Goal: Information Seeking & Learning: Learn about a topic

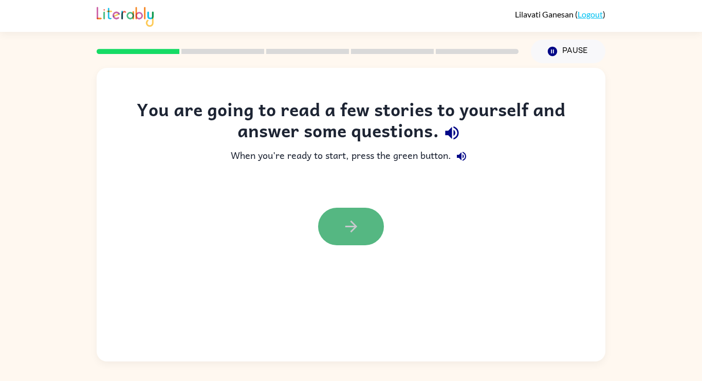
click at [333, 227] on button "button" at bounding box center [351, 226] width 66 height 37
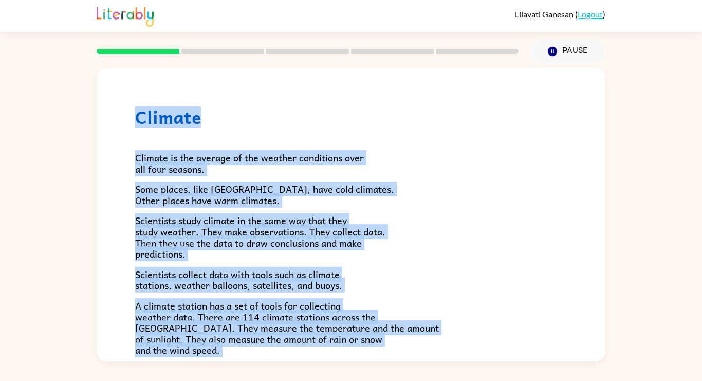
drag, startPoint x: 357, startPoint y: 256, endPoint x: 200, endPoint y: 55, distance: 254.3
click at [202, 54] on div "[PERSON_NAME] ( Logout ) Pause Pause Climate Climate is the average of the weat…" at bounding box center [351, 190] width 702 height 381
click at [461, 207] on div "Climate is the average of the weather conditions over all four seasons. Some pl…" at bounding box center [350, 337] width 431 height 420
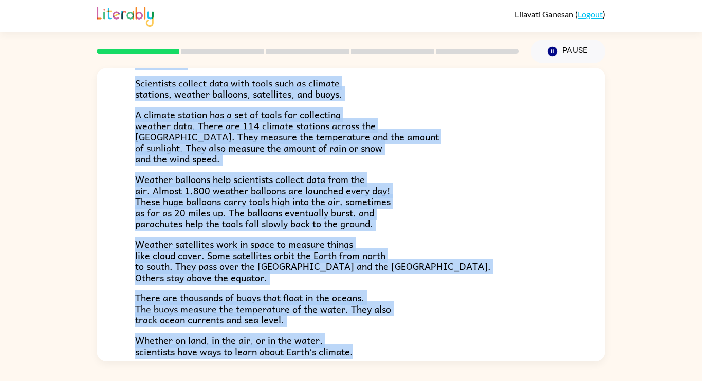
scroll to position [193, 0]
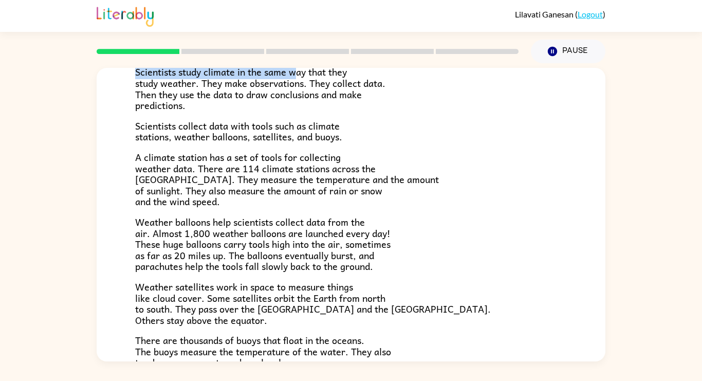
drag, startPoint x: 297, startPoint y: 65, endPoint x: 300, endPoint y: 76, distance: 11.6
click at [299, 76] on div "[PERSON_NAME] ( Logout ) Pause Pause Climate Climate is the average of the weat…" at bounding box center [351, 190] width 702 height 381
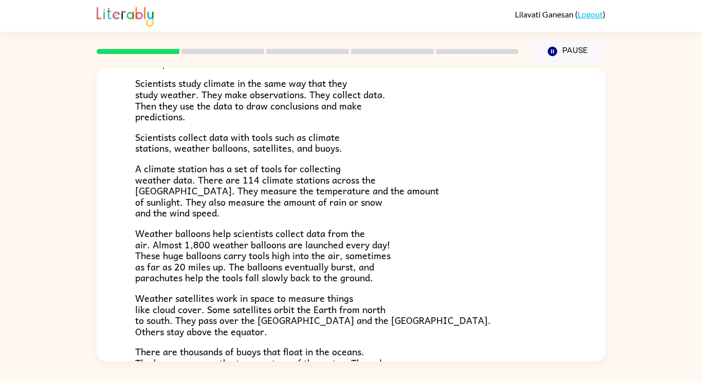
drag, startPoint x: 350, startPoint y: 163, endPoint x: 355, endPoint y: 164, distance: 5.2
click at [353, 164] on p "A climate station has a set of tools for collecting weather data. There are 114…" at bounding box center [350, 190] width 431 height 55
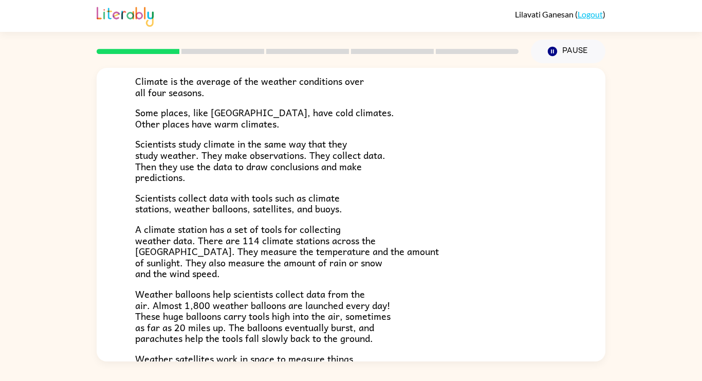
scroll to position [0, 0]
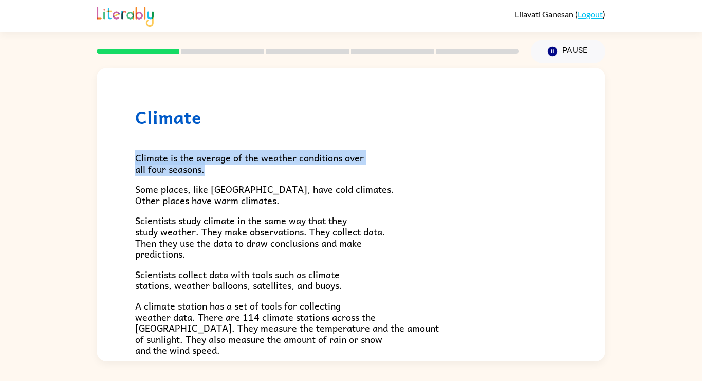
drag, startPoint x: 212, startPoint y: 172, endPoint x: 120, endPoint y: 150, distance: 94.9
click at [120, 150] on div "Climate Climate is the average of the weather conditions over all four seasons.…" at bounding box center [351, 332] width 508 height 528
click at [258, 131] on div "Climate is the average of the weather conditions over all four seasons. Some pl…" at bounding box center [350, 337] width 431 height 420
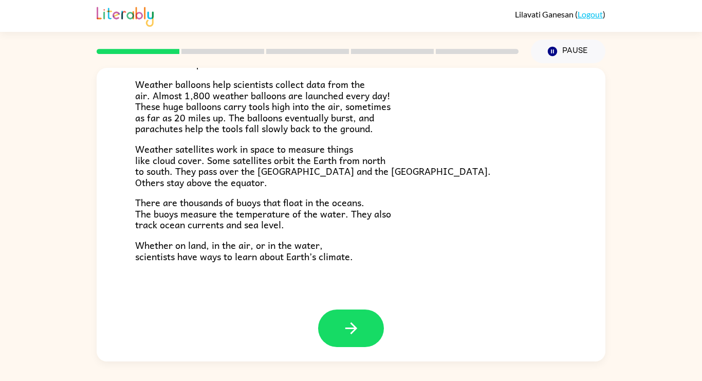
scroll to position [287, 0]
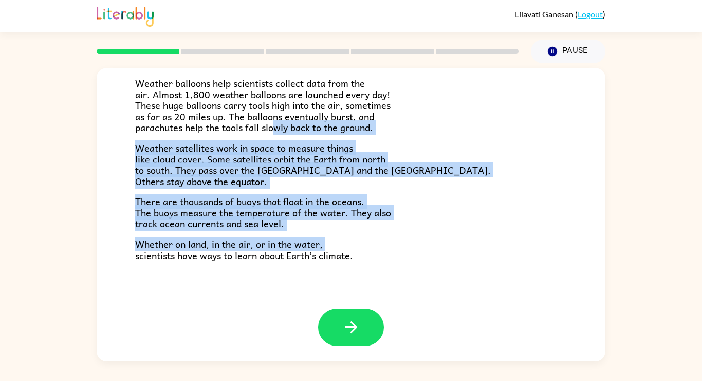
drag, startPoint x: 278, startPoint y: 127, endPoint x: 221, endPoint y: 266, distance: 150.1
click at [115, 269] on div "Climate Climate is the average of the weather conditions over all four seasons.…" at bounding box center [351, 45] width 508 height 528
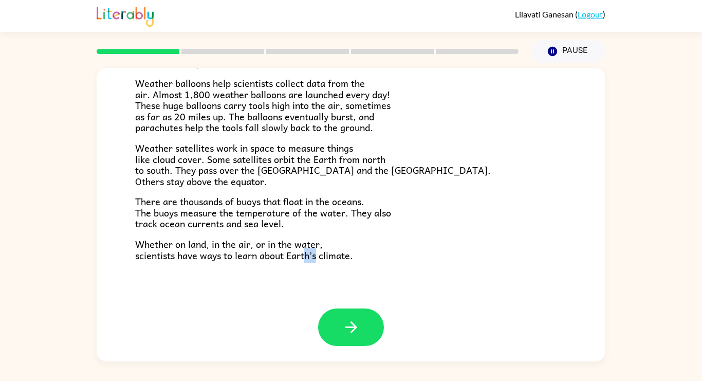
drag, startPoint x: 310, startPoint y: 253, endPoint x: 376, endPoint y: 254, distance: 66.3
click at [346, 251] on span "Whether on land, in the air, or in the water, scientists have ways to learn abo…" at bounding box center [244, 249] width 218 height 26
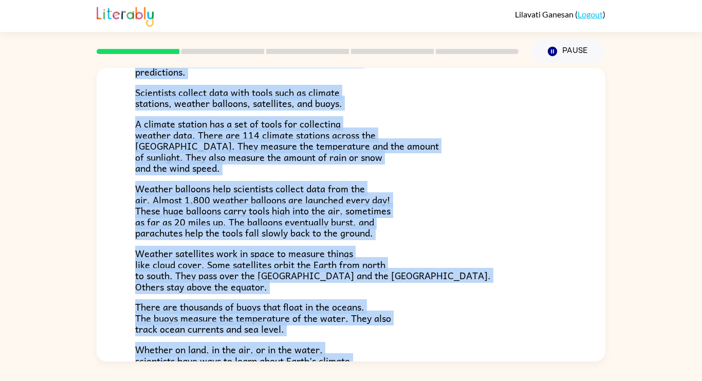
scroll to position [0, 0]
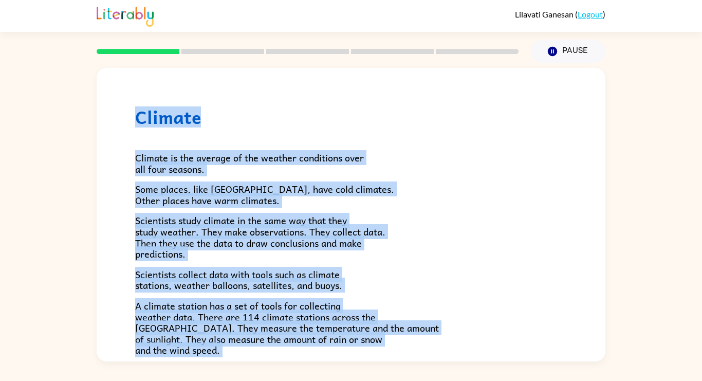
drag, startPoint x: 361, startPoint y: 254, endPoint x: 86, endPoint y: 56, distance: 338.1
click at [87, 48] on div "[PERSON_NAME] ( Logout ) Pause Pause Climate Climate is the average of the weat…" at bounding box center [351, 190] width 702 height 381
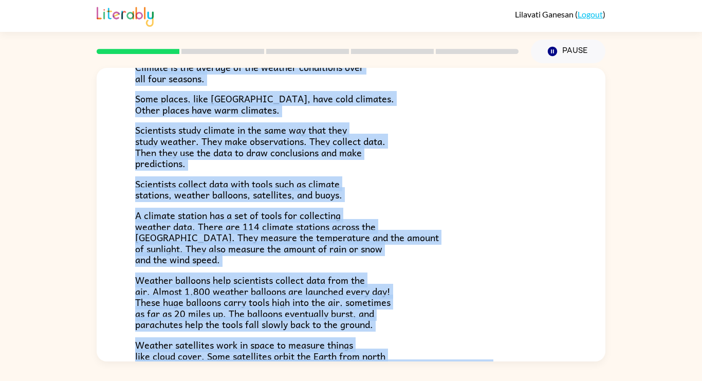
scroll to position [287, 0]
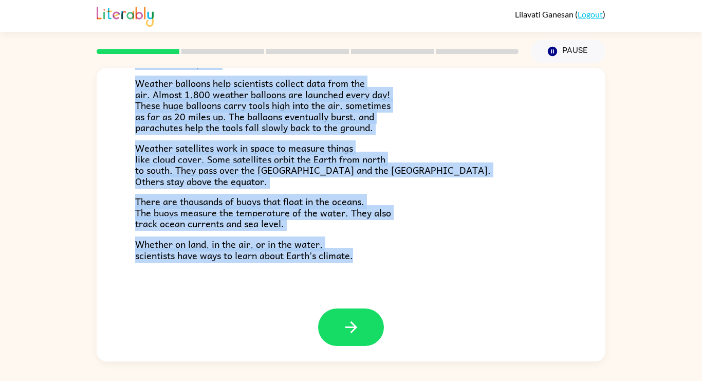
click at [430, 139] on div "Climate is the average of the weather conditions over all four seasons. Some pl…" at bounding box center [350, 50] width 431 height 420
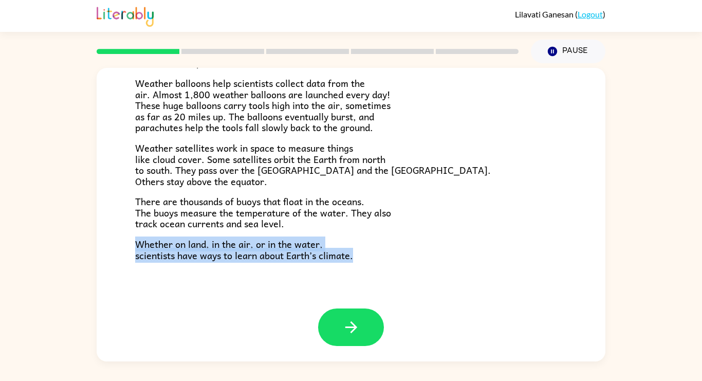
drag, startPoint x: 381, startPoint y: 276, endPoint x: 131, endPoint y: 247, distance: 250.8
click at [131, 247] on div "Climate Climate is the average of the weather conditions over all four seasons.…" at bounding box center [351, 45] width 508 height 528
click at [335, 331] on button "button" at bounding box center [351, 326] width 66 height 37
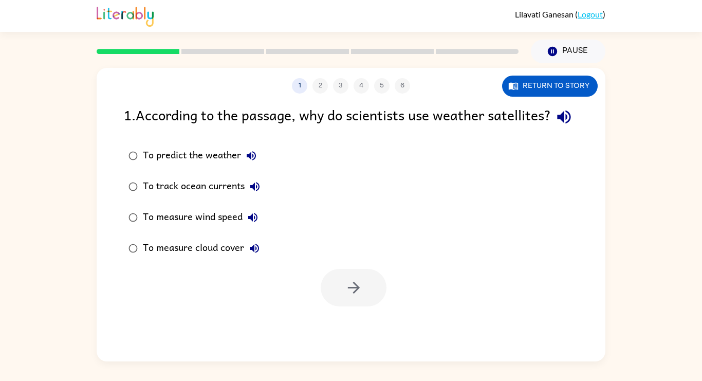
scroll to position [0, 0]
click at [547, 87] on button "Return to story" at bounding box center [550, 86] width 96 height 21
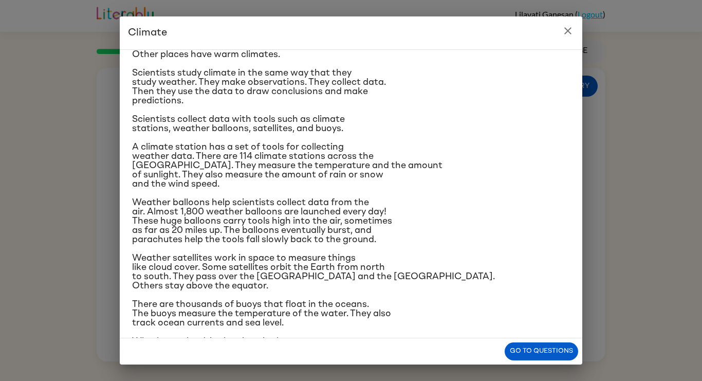
scroll to position [71, 0]
click at [563, 32] on icon "close" at bounding box center [567, 31] width 12 height 12
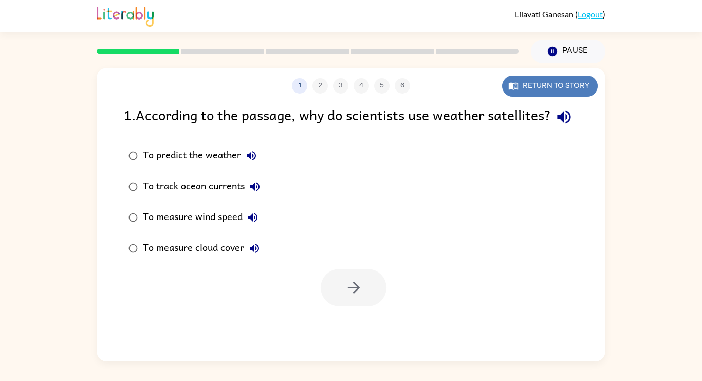
click at [560, 78] on button "Return to story" at bounding box center [550, 86] width 96 height 21
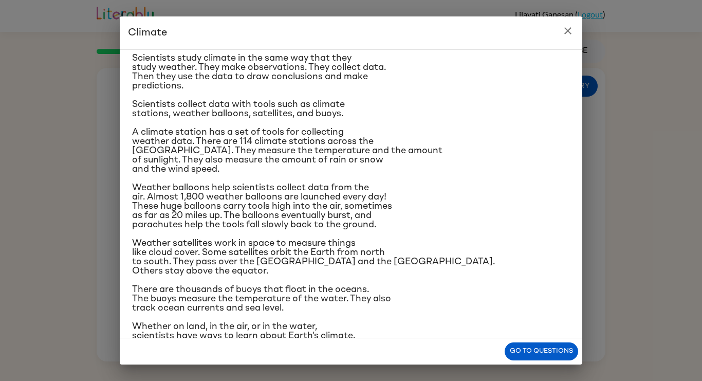
scroll to position [105, 0]
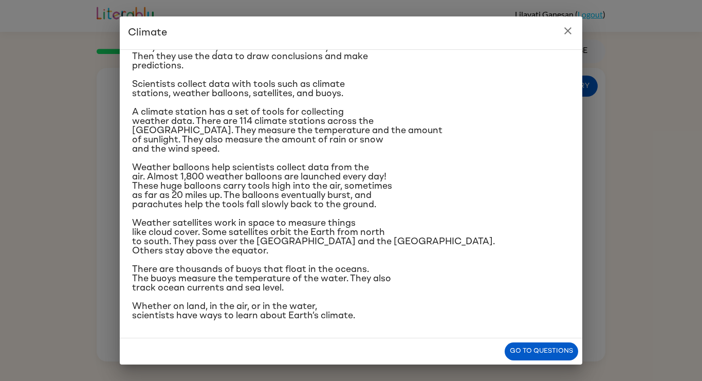
click at [564, 32] on icon "close" at bounding box center [567, 31] width 12 height 12
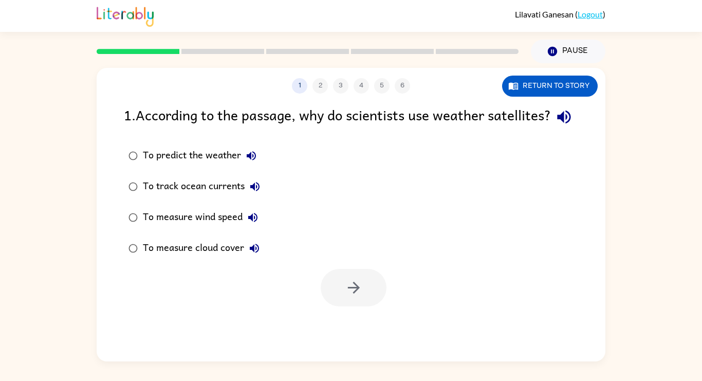
click at [225, 258] on div "To measure cloud cover" at bounding box center [204, 248] width 122 height 21
click at [334, 306] on button "button" at bounding box center [354, 287] width 66 height 37
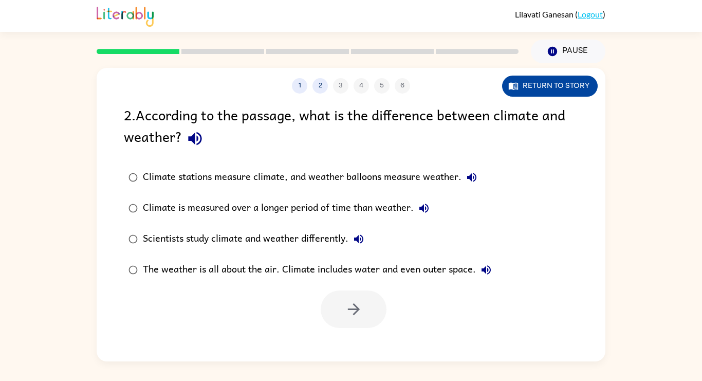
click at [550, 83] on button "Return to story" at bounding box center [550, 86] width 96 height 21
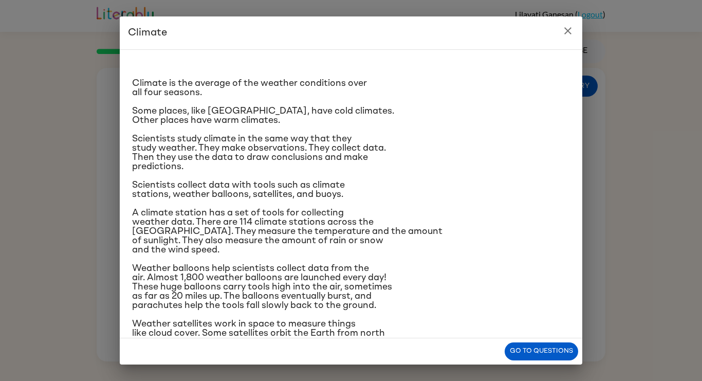
scroll to position [5, 0]
click at [574, 35] on button "close" at bounding box center [567, 31] width 21 height 21
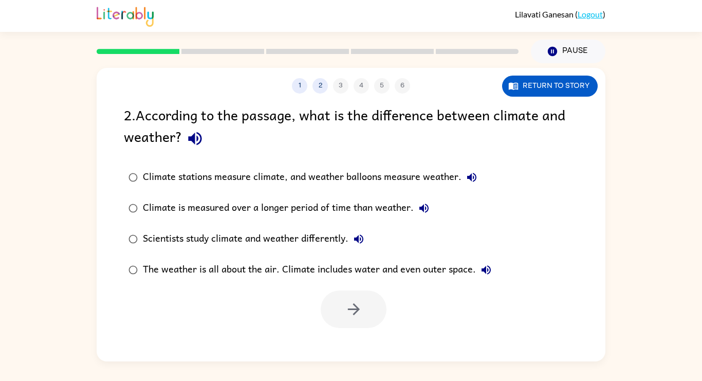
click at [355, 189] on label "Climate stations measure climate, and weather balloons measure weather." at bounding box center [309, 177] width 383 height 31
click at [405, 198] on div "Climate is measured over a longer period of time than weather." at bounding box center [288, 208] width 291 height 21
click at [355, 307] on icon "button" at bounding box center [353, 309] width 12 height 12
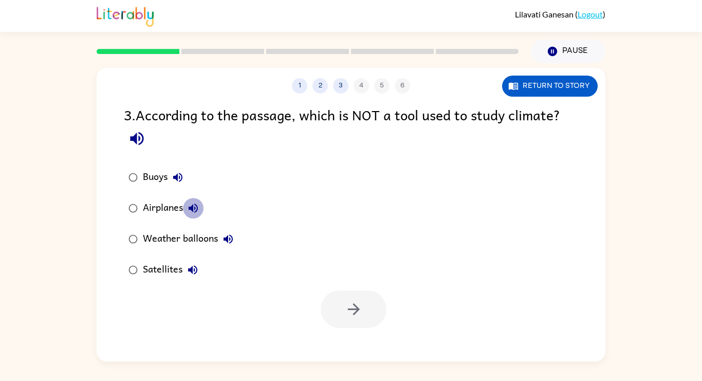
click at [187, 209] on icon "button" at bounding box center [193, 208] width 12 height 12
click at [178, 183] on icon "button" at bounding box center [178, 177] width 12 height 12
click at [227, 239] on icon "button" at bounding box center [227, 238] width 9 height 9
click at [194, 273] on icon "button" at bounding box center [192, 269] width 12 height 12
click at [175, 180] on icon "button" at bounding box center [178, 177] width 12 height 12
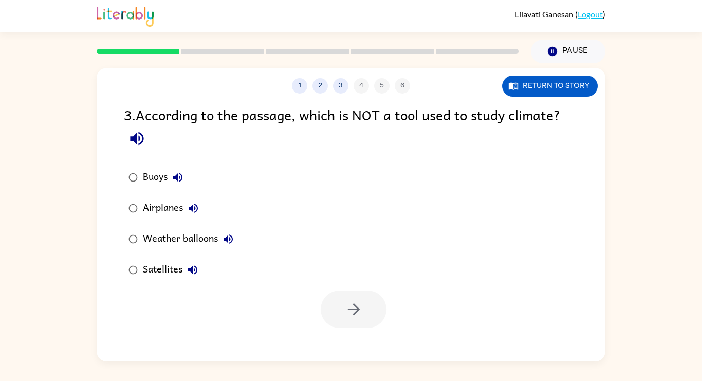
click at [175, 181] on icon "button" at bounding box center [178, 177] width 12 height 12
click at [178, 177] on icon "button" at bounding box center [177, 177] width 9 height 9
click at [179, 173] on icon "button" at bounding box center [177, 177] width 9 height 9
click at [364, 302] on button "button" at bounding box center [354, 308] width 66 height 37
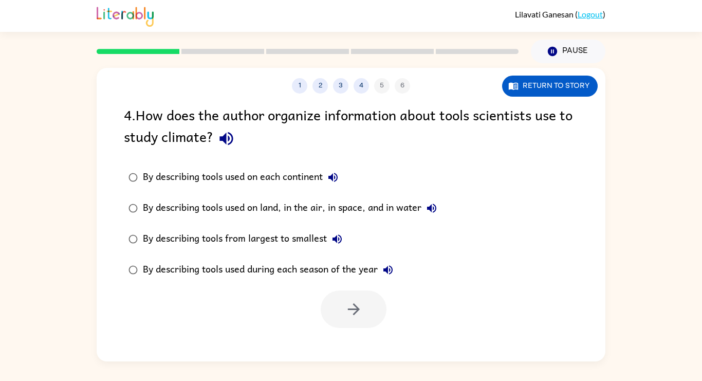
click at [366, 217] on div "By describing tools used on land, in the air, in space, and in water" at bounding box center [292, 208] width 299 height 21
drag, startPoint x: 349, startPoint y: 312, endPoint x: 350, endPoint y: 307, distance: 5.2
click at [350, 311] on icon "button" at bounding box center [354, 309] width 18 height 18
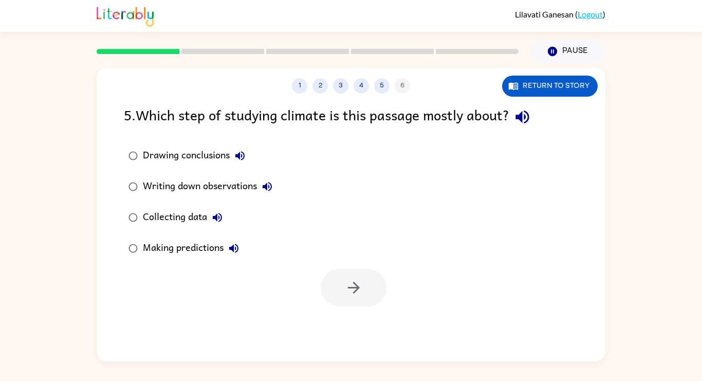
click at [184, 242] on div "Making predictions" at bounding box center [193, 248] width 101 height 21
click at [210, 212] on button "Collecting data" at bounding box center [217, 217] width 21 height 21
click at [169, 212] on div "Collecting data" at bounding box center [185, 217] width 85 height 21
click at [215, 220] on icon "button" at bounding box center [217, 217] width 12 height 12
click at [230, 246] on icon "button" at bounding box center [234, 248] width 12 height 12
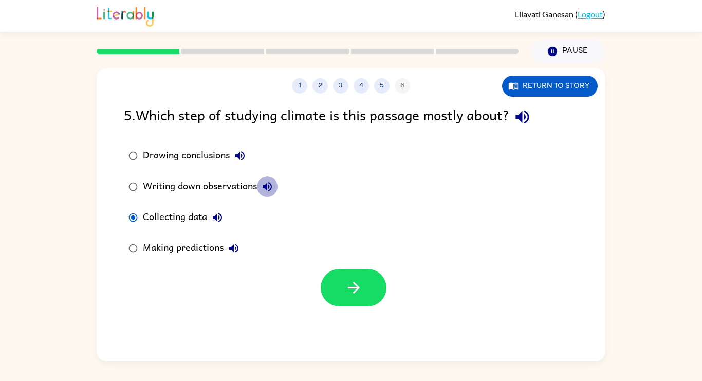
click at [275, 178] on button "Writing down observations" at bounding box center [267, 186] width 21 height 21
click at [231, 150] on button "Drawing conclusions" at bounding box center [240, 155] width 21 height 21
click at [352, 288] on icon "button" at bounding box center [354, 287] width 18 height 18
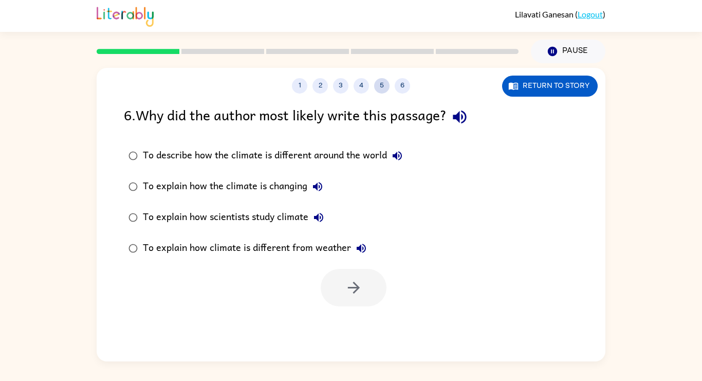
click at [380, 91] on button "5" at bounding box center [381, 85] width 15 height 15
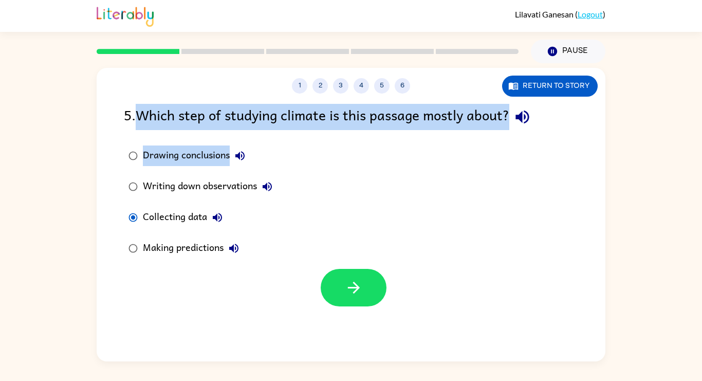
drag, startPoint x: 143, startPoint y: 110, endPoint x: 481, endPoint y: 140, distance: 339.8
click at [485, 134] on div "5 . Which step of studying climate is this passage mostly about? Drawing conclu…" at bounding box center [351, 205] width 508 height 202
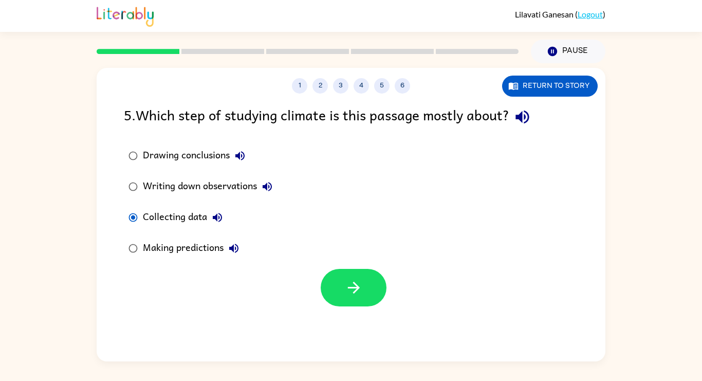
click at [478, 150] on div "Drawing conclusions Writing down observations Collecting data Making predictions" at bounding box center [364, 201] width 481 height 123
click at [523, 117] on icon "button" at bounding box center [521, 116] width 13 height 13
click at [328, 289] on button "button" at bounding box center [354, 287] width 66 height 37
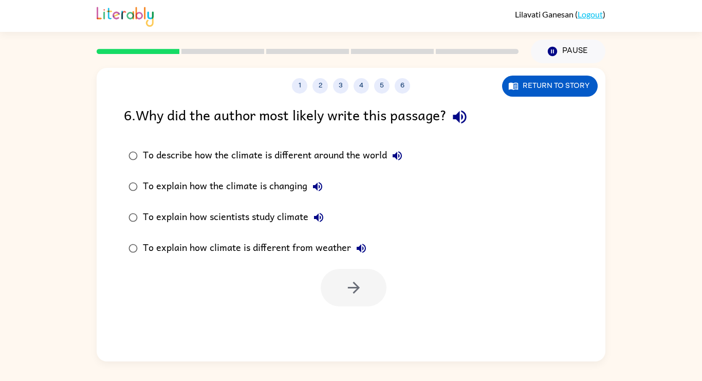
click at [306, 223] on div "To explain how scientists study climate" at bounding box center [236, 217] width 186 height 21
click at [352, 295] on button "button" at bounding box center [354, 287] width 66 height 37
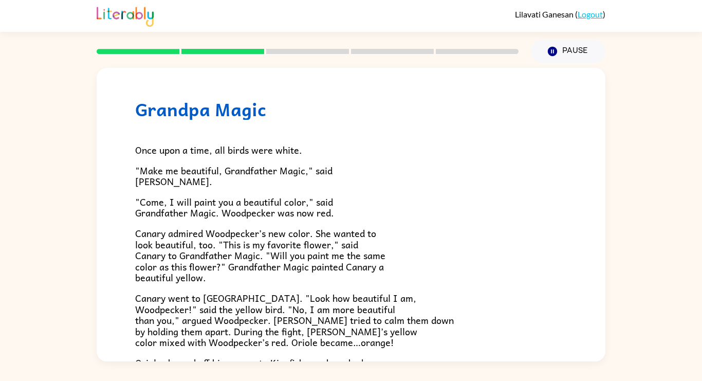
scroll to position [10, 0]
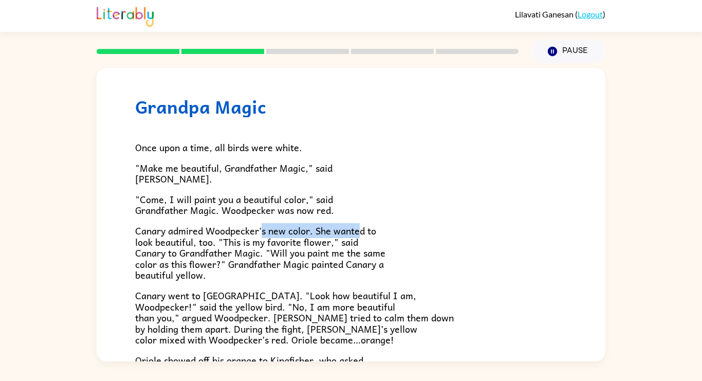
drag, startPoint x: 263, startPoint y: 232, endPoint x: 376, endPoint y: 224, distance: 113.8
click at [375, 223] on span "Canary admired Woodpecker’s new color. She wanted to look beautiful, too. "This…" at bounding box center [260, 252] width 250 height 59
click at [384, 212] on p ""Come, I will paint you a beautiful color," said Grandfather Magic. Woodpecker …" at bounding box center [350, 205] width 431 height 22
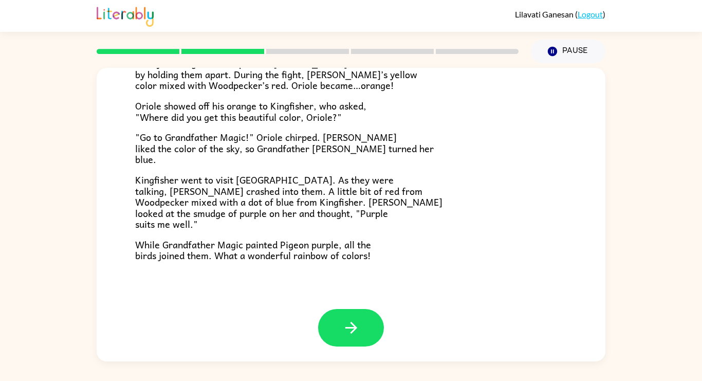
scroll to position [265, 0]
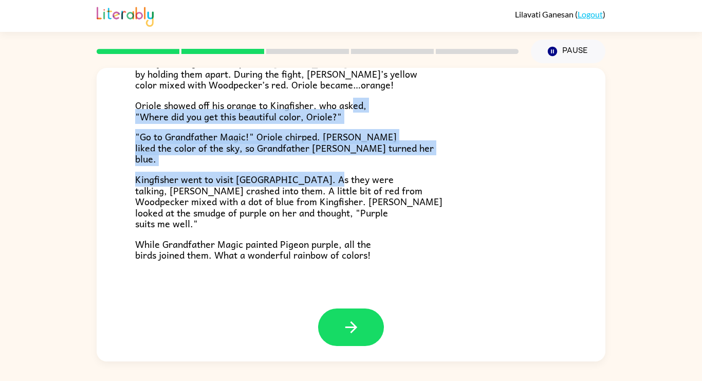
drag, startPoint x: 331, startPoint y: 180, endPoint x: 354, endPoint y: 108, distance: 75.5
click at [354, 101] on div "Once upon a time, all birds were white. "Make me beautiful, Grandfather Magic,"…" at bounding box center [350, 61] width 431 height 398
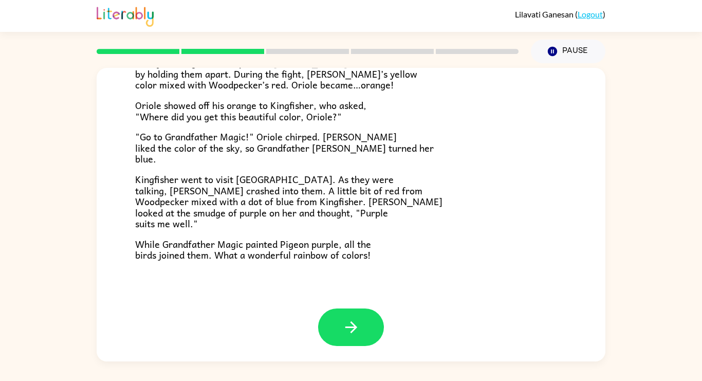
click at [509, 192] on p "Kingfisher went to visit [GEOGRAPHIC_DATA]. As they were talking, [PERSON_NAME]…" at bounding box center [350, 201] width 431 height 55
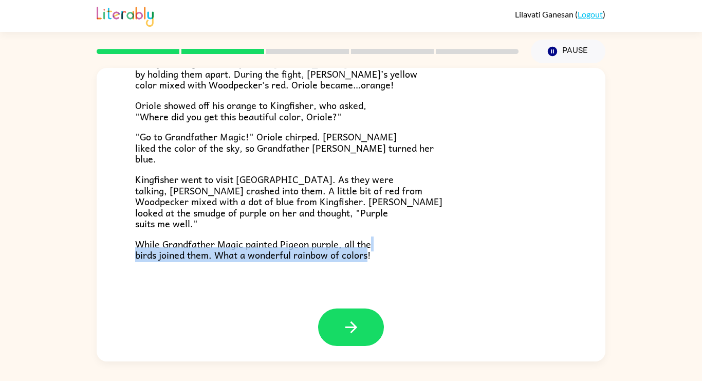
drag, startPoint x: 450, startPoint y: 237, endPoint x: 391, endPoint y: 244, distance: 59.0
click at [375, 262] on div "Grandpa Magic Once upon a time, all birds were white. "Make me beautiful, Grand…" at bounding box center [351, 55] width 508 height 505
click at [411, 237] on div "Once upon a time, all birds were white. "Make me beautiful, Grandfather Magic,"…" at bounding box center [350, 61] width 431 height 398
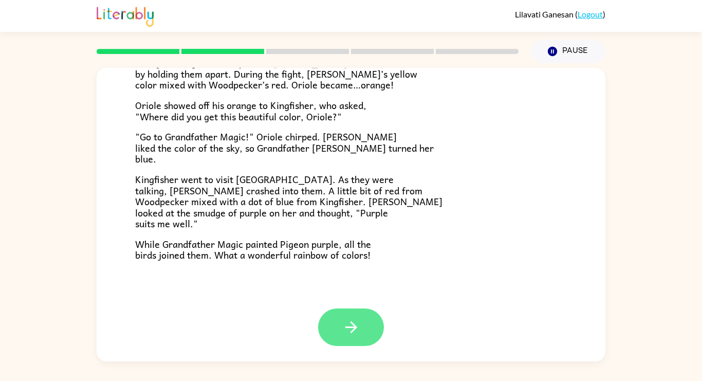
click at [338, 329] on button "button" at bounding box center [351, 326] width 66 height 37
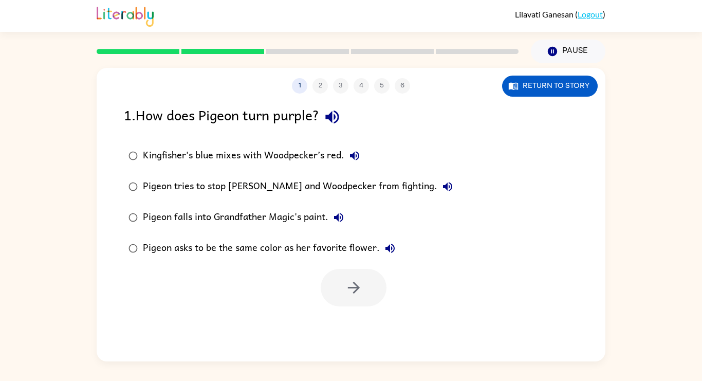
scroll to position [0, 0]
click at [309, 151] on div "Kingfisher’s blue mixes with Woodpecker’s red." at bounding box center [254, 155] width 222 height 21
click at [374, 290] on button "button" at bounding box center [354, 287] width 66 height 37
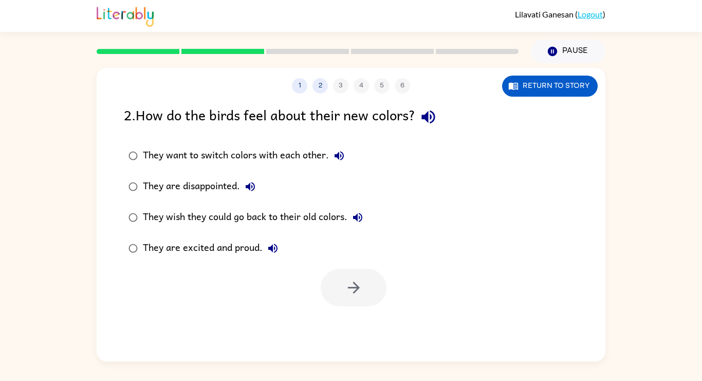
click at [254, 244] on div "They are excited and proud." at bounding box center [213, 248] width 140 height 21
click at [366, 284] on button "button" at bounding box center [354, 287] width 66 height 37
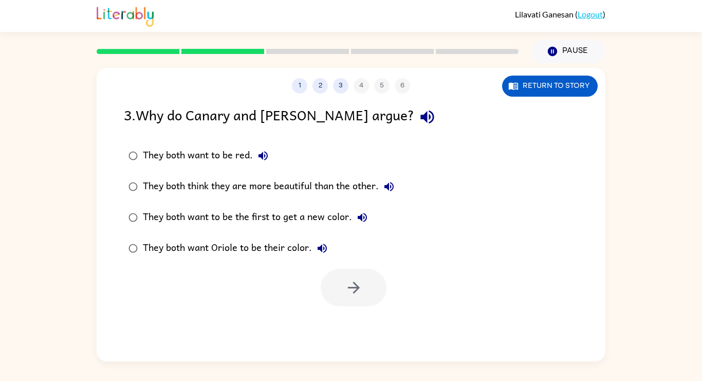
click at [361, 195] on div "They both think they are more beautiful than the other." at bounding box center [271, 186] width 256 height 21
click at [363, 278] on button "button" at bounding box center [354, 287] width 66 height 37
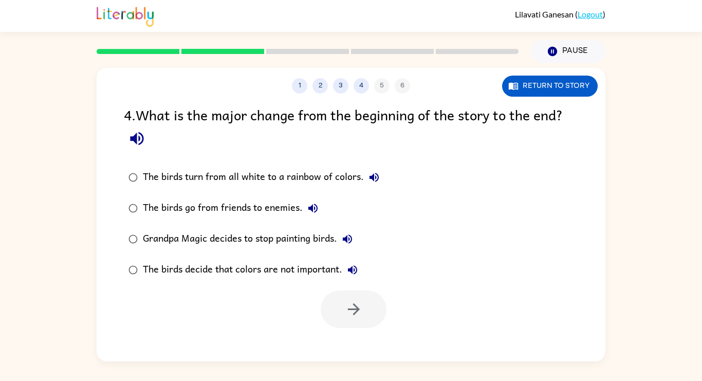
click at [249, 180] on div "The birds turn from all white to a rainbow of colors." at bounding box center [263, 177] width 241 height 21
click at [350, 309] on icon "button" at bounding box center [354, 309] width 18 height 18
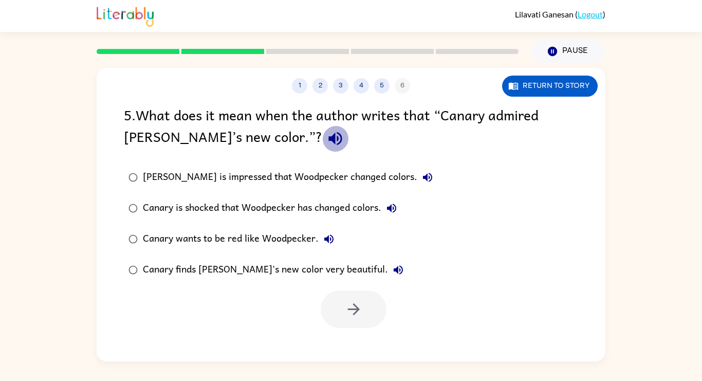
click at [326, 132] on icon "button" at bounding box center [335, 138] width 18 height 18
click at [341, 270] on div "Canary finds [PERSON_NAME]'s new color very beautiful." at bounding box center [276, 269] width 266 height 21
click at [295, 260] on div "Canary finds [PERSON_NAME]'s new color very beautiful." at bounding box center [276, 269] width 266 height 21
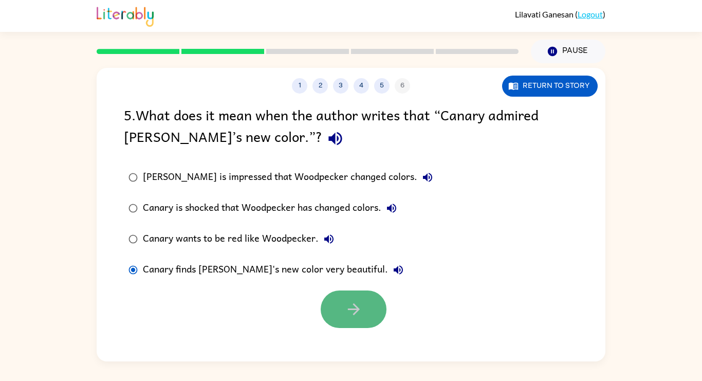
click at [354, 304] on icon "button" at bounding box center [354, 309] width 18 height 18
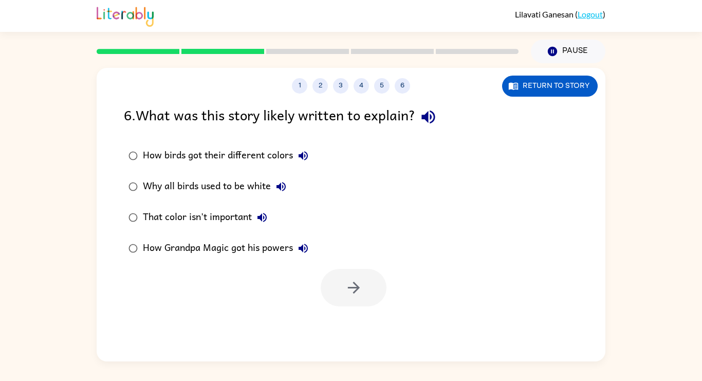
click at [260, 165] on div "How birds got their different colors" at bounding box center [228, 155] width 171 height 21
click at [371, 277] on button "button" at bounding box center [354, 287] width 66 height 37
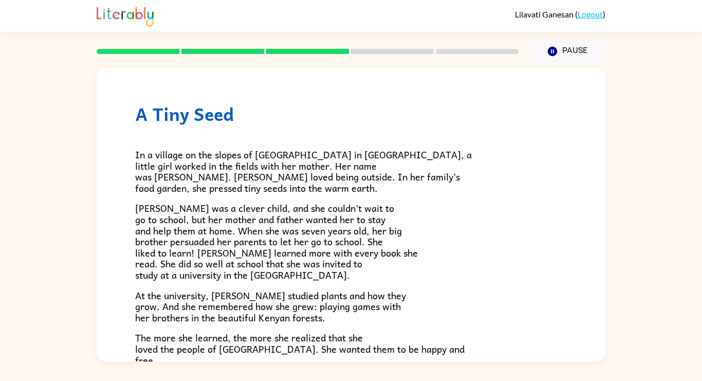
scroll to position [6, 0]
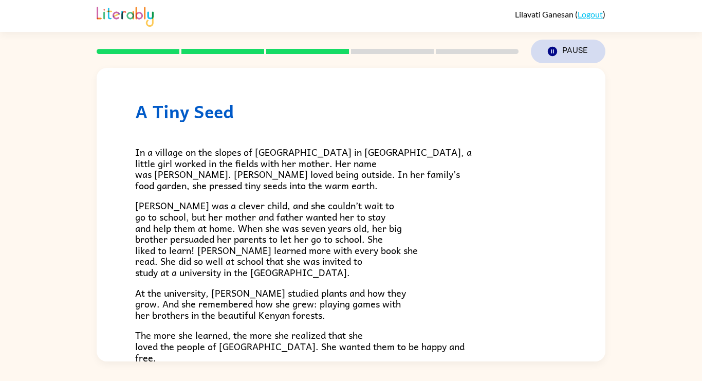
click at [547, 52] on icon "Pause" at bounding box center [552, 51] width 11 height 11
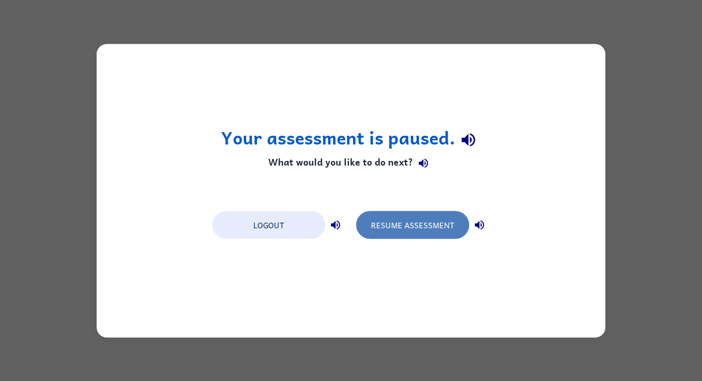
click at [404, 228] on button "Resume Assessment" at bounding box center [412, 225] width 113 height 28
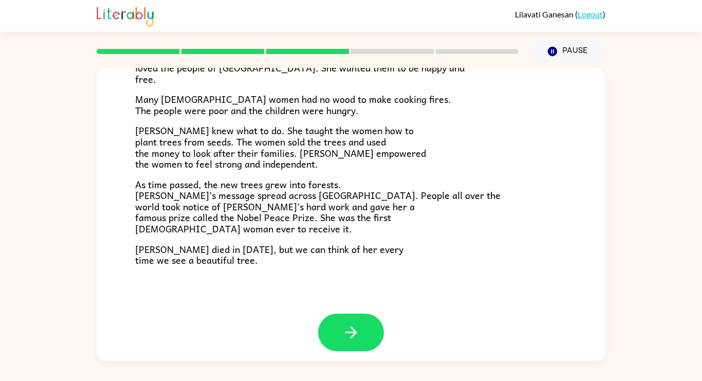
scroll to position [289, 0]
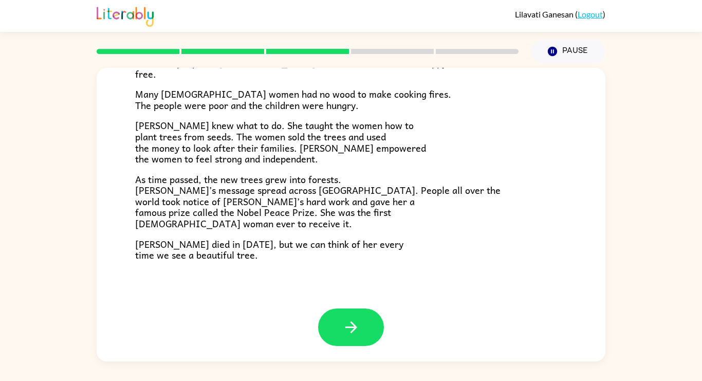
drag, startPoint x: 338, startPoint y: 186, endPoint x: 269, endPoint y: 197, distance: 70.2
click at [279, 165] on div "In a village on the slopes of [GEOGRAPHIC_DATA] in [GEOGRAPHIC_DATA], a little …" at bounding box center [350, 49] width 431 height 422
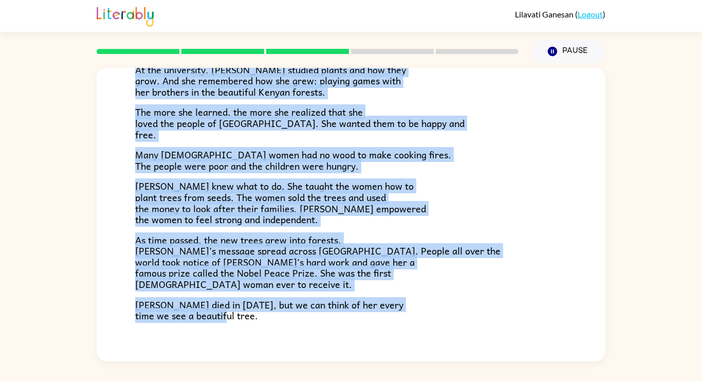
scroll to position [0, 0]
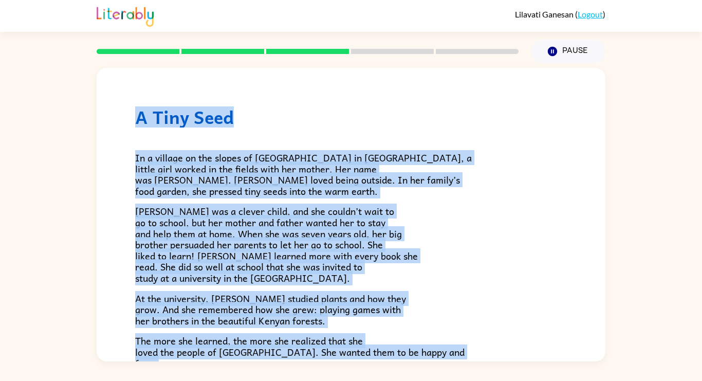
drag, startPoint x: 271, startPoint y: 277, endPoint x: 131, endPoint y: 83, distance: 239.5
click at [130, 67] on div "[PERSON_NAME] ( Logout ) Pause Pause A Tiny Seed In a village on the slopes of …" at bounding box center [351, 190] width 702 height 381
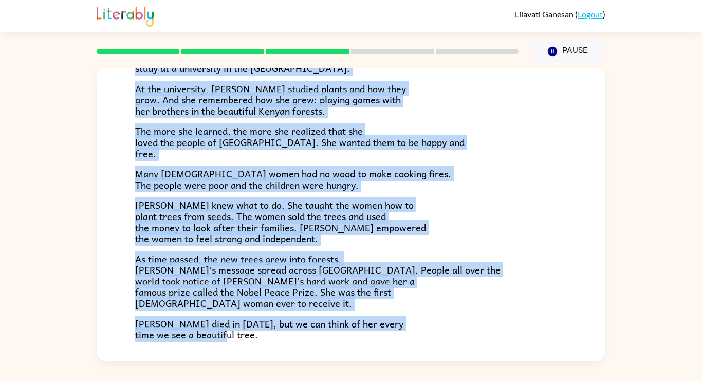
scroll to position [289, 0]
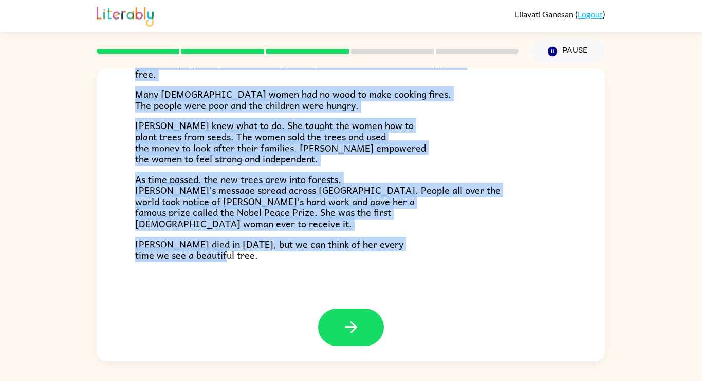
click at [459, 185] on p "As time passed, the new trees grew into forests. [PERSON_NAME]’s message spread…" at bounding box center [350, 201] width 431 height 55
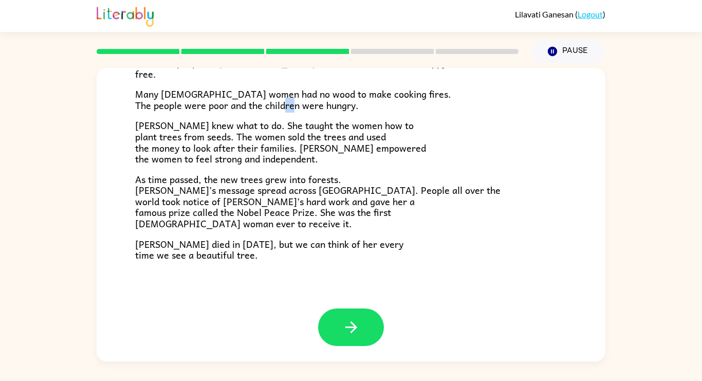
drag, startPoint x: 351, startPoint y: 103, endPoint x: 343, endPoint y: 110, distance: 10.9
click at [343, 110] on span "Many [DEMOGRAPHIC_DATA] women had no wood to make cooking fires. The people wer…" at bounding box center [293, 99] width 316 height 26
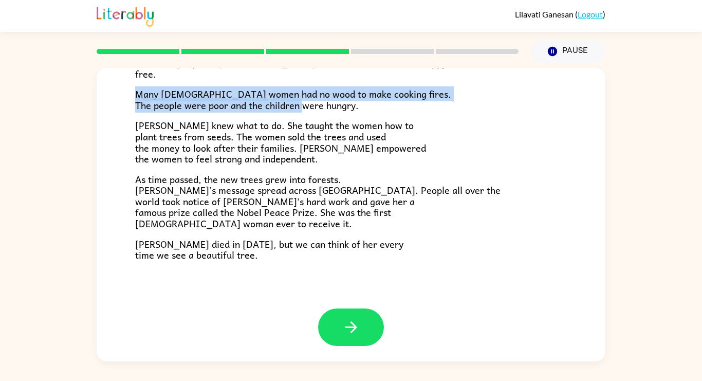
drag, startPoint x: 360, startPoint y: 110, endPoint x: 133, endPoint y: 97, distance: 227.4
click at [133, 97] on div "A Tiny Seed In a village on the slopes of [GEOGRAPHIC_DATA] in [GEOGRAPHIC_DATA…" at bounding box center [351, 44] width 508 height 530
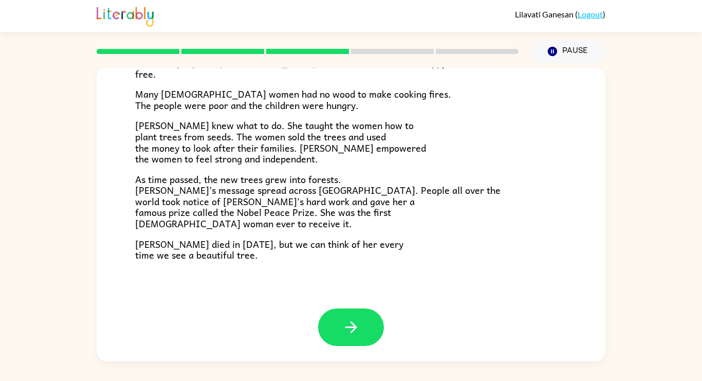
click at [419, 145] on p "[PERSON_NAME] knew what to do. She taught the women how to plant trees from see…" at bounding box center [350, 142] width 431 height 44
click at [351, 334] on icon "button" at bounding box center [351, 327] width 18 height 18
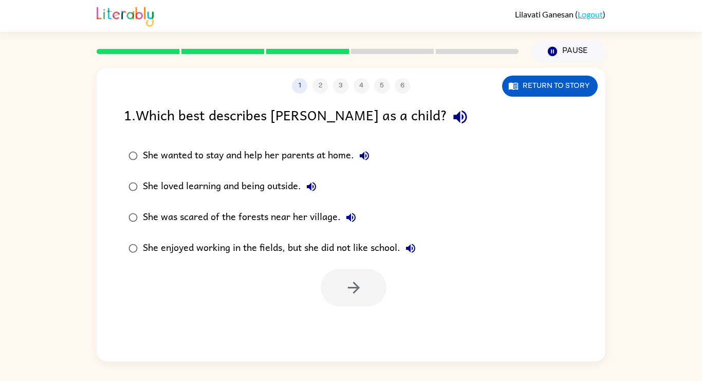
scroll to position [0, 0]
click at [287, 186] on div "She loved learning and being outside." at bounding box center [232, 186] width 179 height 21
click at [356, 289] on icon "button" at bounding box center [354, 287] width 18 height 18
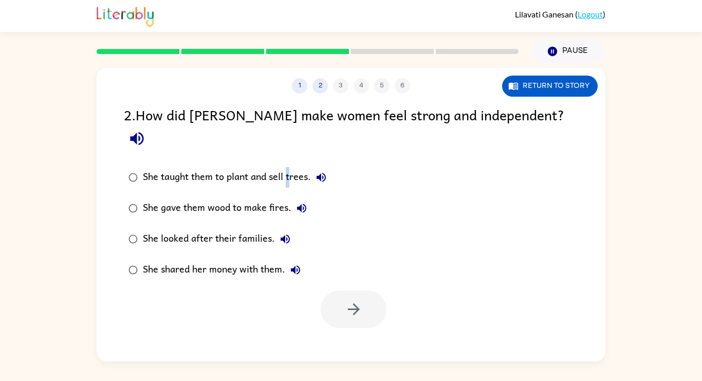
click at [290, 167] on div "She taught them to plant and sell trees." at bounding box center [237, 177] width 189 height 21
click at [261, 167] on div "She taught them to plant and sell trees." at bounding box center [237, 177] width 189 height 21
drag, startPoint x: 394, startPoint y: 289, endPoint x: 382, endPoint y: 283, distance: 13.1
click at [393, 288] on div at bounding box center [351, 306] width 508 height 43
click at [367, 290] on button "button" at bounding box center [354, 308] width 66 height 37
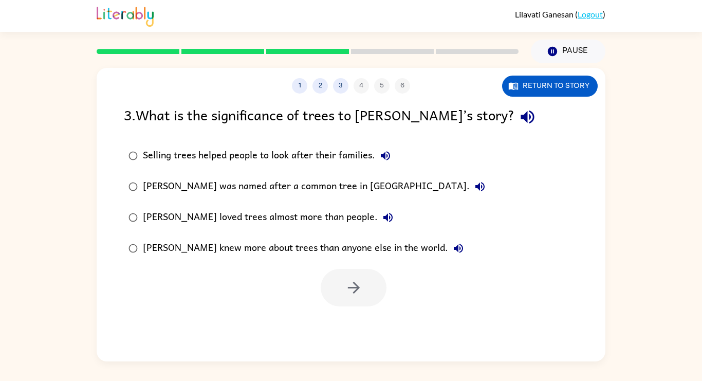
click at [314, 163] on div "Selling trees helped people to look after their families." at bounding box center [269, 155] width 253 height 21
click at [374, 291] on button "button" at bounding box center [354, 287] width 66 height 37
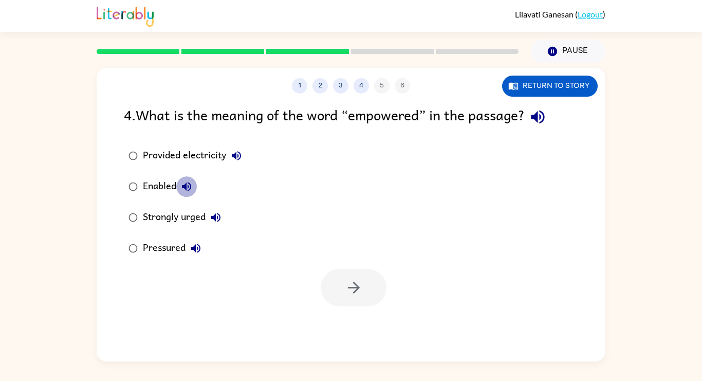
click at [180, 189] on icon "button" at bounding box center [186, 186] width 12 height 12
drag, startPoint x: 158, startPoint y: 216, endPoint x: 164, endPoint y: 216, distance: 5.6
click at [159, 216] on div "Strongly urged" at bounding box center [184, 217] width 83 height 21
click at [144, 211] on div "Strongly urged" at bounding box center [184, 217] width 83 height 21
click at [354, 294] on icon "button" at bounding box center [354, 287] width 18 height 18
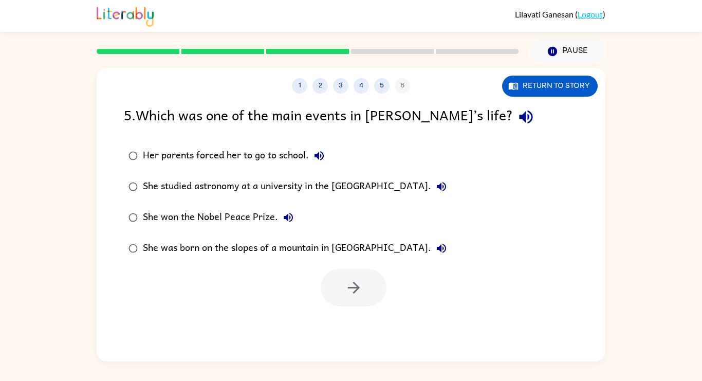
click at [233, 210] on div "She won the Nobel Peace Prize." at bounding box center [221, 217] width 156 height 21
click at [342, 291] on button "button" at bounding box center [354, 287] width 66 height 37
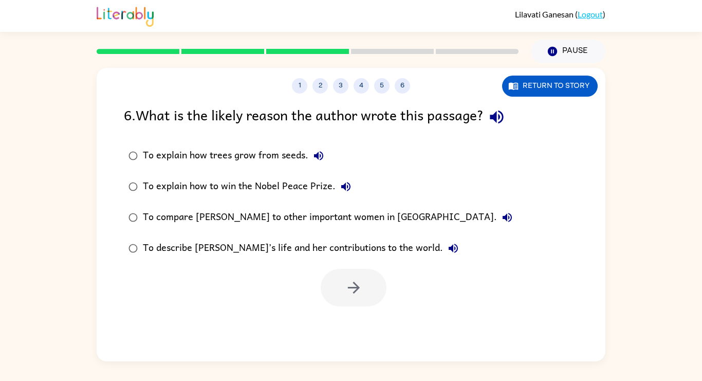
click at [332, 248] on div "To describe [PERSON_NAME]’s life and her contributions to the world." at bounding box center [303, 248] width 321 height 21
click at [360, 276] on button "button" at bounding box center [354, 287] width 66 height 37
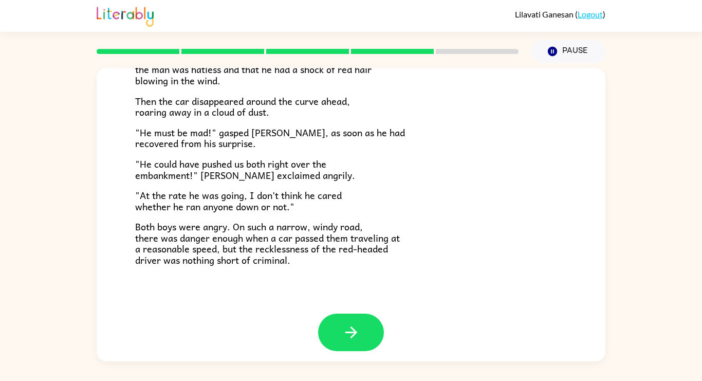
scroll to position [285, 0]
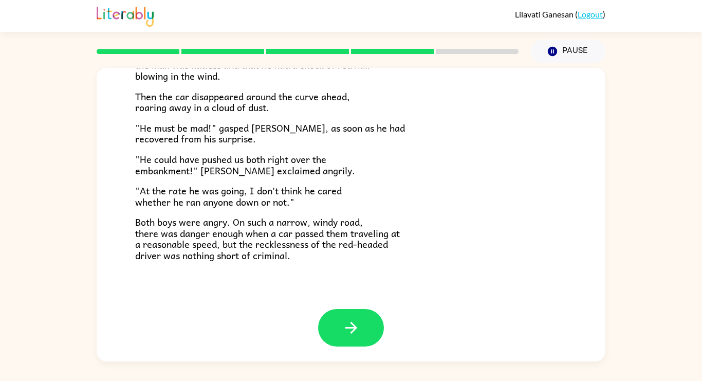
drag, startPoint x: 307, startPoint y: 267, endPoint x: 298, endPoint y: 256, distance: 13.9
click at [299, 257] on div "The Tower Treasure The car brakes squealed. The driver of the oncoming car swun…" at bounding box center [351, 45] width 508 height 525
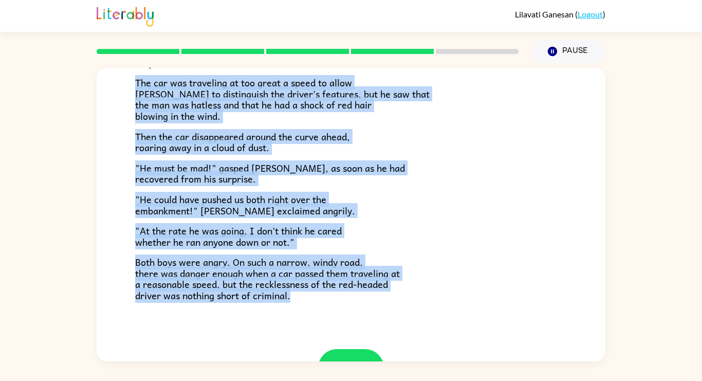
drag, startPoint x: 292, startPoint y: 250, endPoint x: 126, endPoint y: 76, distance: 240.9
click at [126, 76] on div "The Tower Treasure The car brakes squealed. The driver of the oncoming car swun…" at bounding box center [351, 85] width 508 height 525
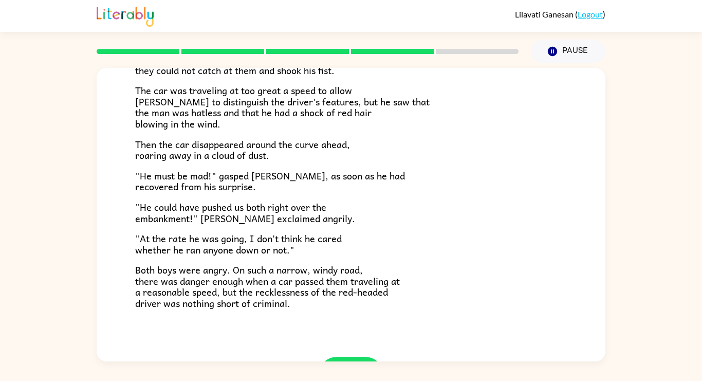
scroll to position [233, 0]
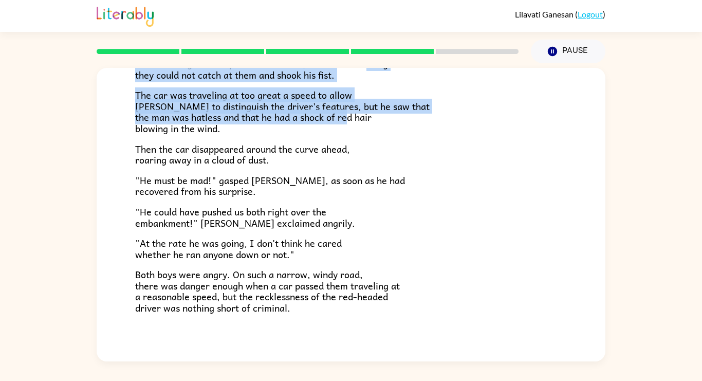
drag, startPoint x: 126, startPoint y: 76, endPoint x: 186, endPoint y: 191, distance: 129.6
click at [139, 140] on div "The Tower Treasure The car brakes squealed. The driver of the oncoming car swun…" at bounding box center [351, 97] width 508 height 525
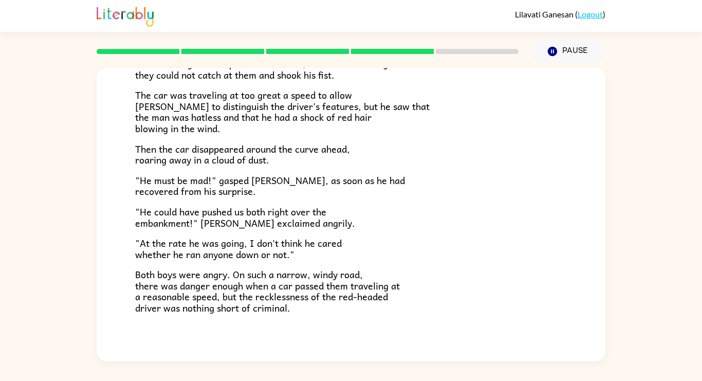
click at [460, 214] on p ""He could have pushed us both right over the embankment!" [PERSON_NAME] exclaim…" at bounding box center [350, 217] width 431 height 22
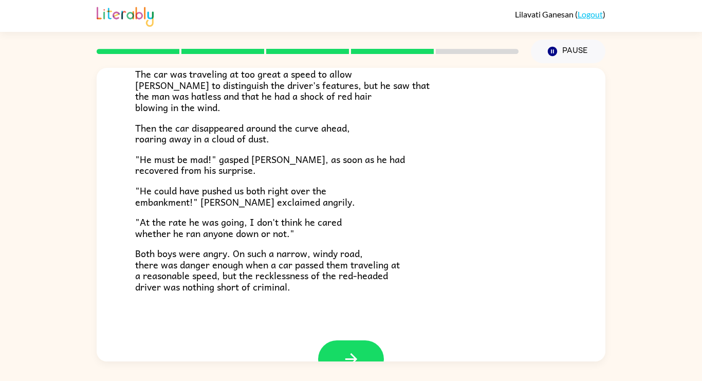
scroll to position [285, 0]
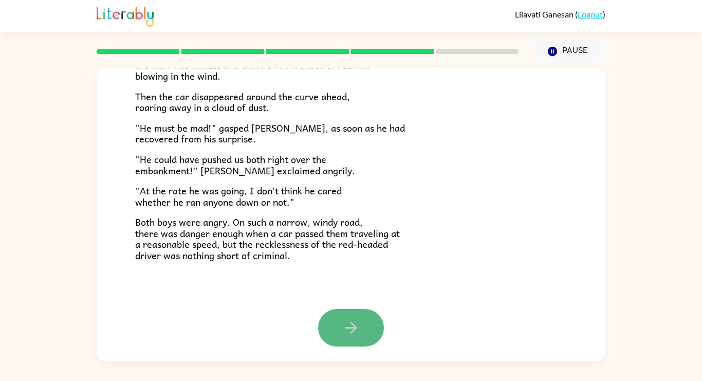
click at [338, 329] on button "button" at bounding box center [351, 327] width 66 height 37
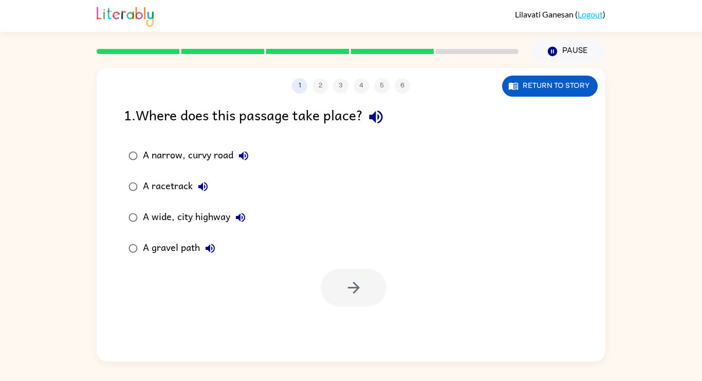
click at [226, 158] on div "A narrow, curvy road" at bounding box center [198, 155] width 111 height 21
click at [351, 294] on icon "button" at bounding box center [354, 287] width 18 height 18
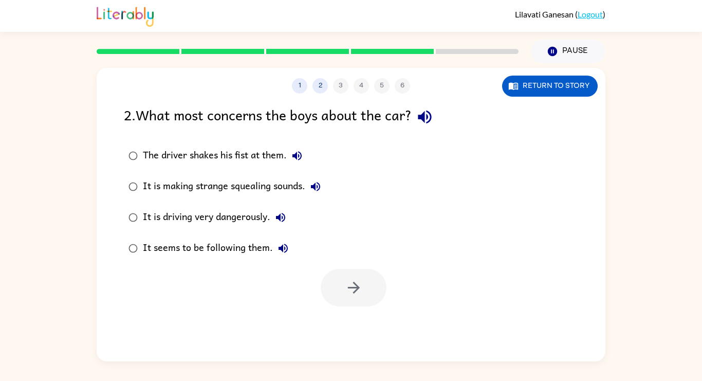
click at [251, 219] on div "It is driving very dangerously." at bounding box center [217, 217] width 148 height 21
click at [341, 306] on div "1 2 3 4 5 6 Return to story 2 . What most concerns the boys about the car? The …" at bounding box center [351, 214] width 508 height 293
click at [340, 280] on button "button" at bounding box center [354, 287] width 66 height 37
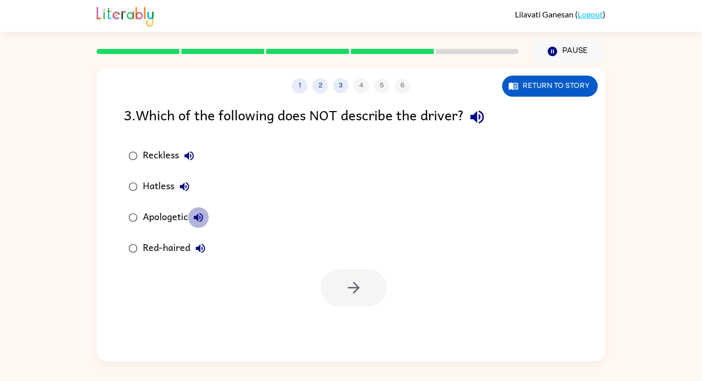
click at [189, 217] on button "Apologetic" at bounding box center [198, 217] width 21 height 21
click at [181, 222] on div "Apologetic" at bounding box center [176, 217] width 66 height 21
drag, startPoint x: 361, startPoint y: 306, endPoint x: 362, endPoint y: 290, distance: 16.0
click at [364, 302] on div "1 2 3 4 5 6 Return to story 3 . Which of the following does NOT describe the dr…" at bounding box center [351, 214] width 508 height 293
click at [356, 282] on icon "button" at bounding box center [354, 287] width 18 height 18
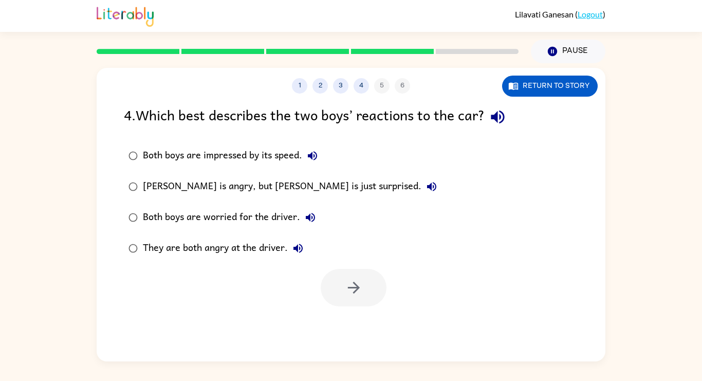
click at [251, 247] on div "They are both angry at the driver." at bounding box center [225, 248] width 165 height 21
click at [342, 285] on button "button" at bounding box center [354, 287] width 66 height 37
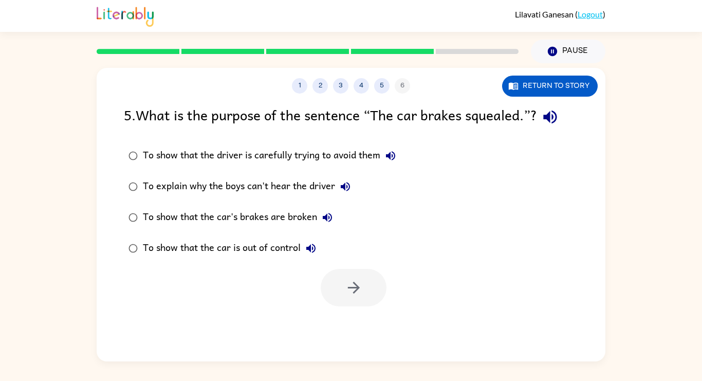
click at [287, 246] on div "To show that the car is out of control" at bounding box center [232, 248] width 178 height 21
click at [348, 290] on icon "button" at bounding box center [354, 287] width 18 height 18
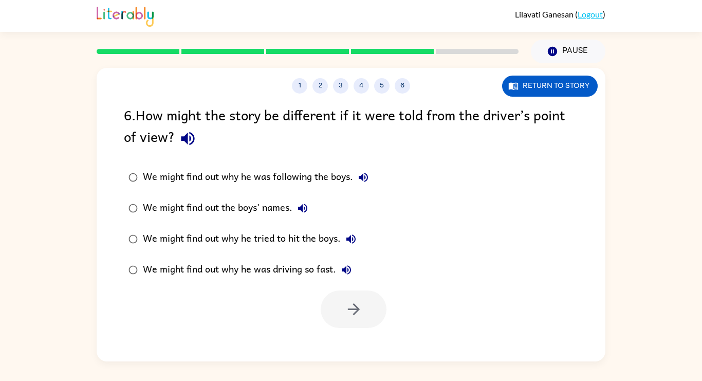
click at [313, 270] on div "We might find out why he was driving so fast." at bounding box center [250, 269] width 214 height 21
click at [287, 271] on div "We might find out why he was driving so fast." at bounding box center [250, 269] width 214 height 21
click at [346, 311] on icon "button" at bounding box center [354, 309] width 18 height 18
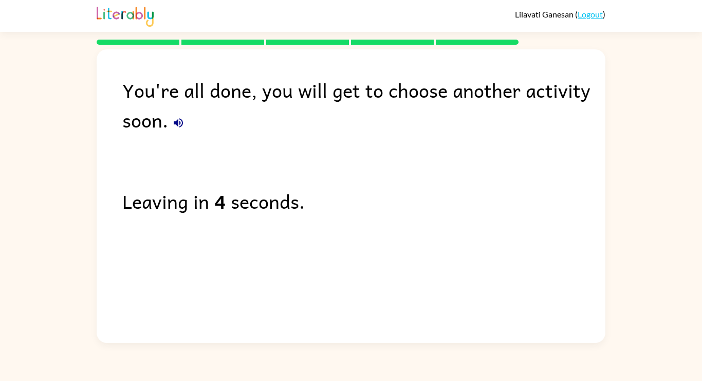
click at [182, 131] on button "button" at bounding box center [178, 122] width 21 height 21
